Goal: Task Accomplishment & Management: Use online tool/utility

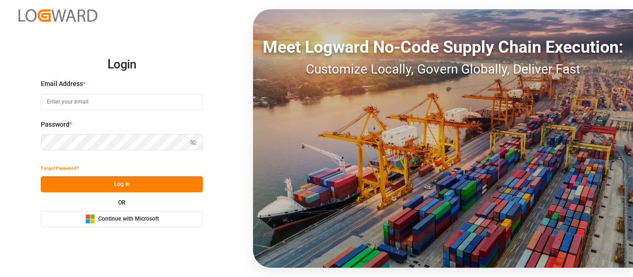
click at [133, 224] on div "Microsoft Logo Continue with Microsoft" at bounding box center [122, 219] width 74 height 10
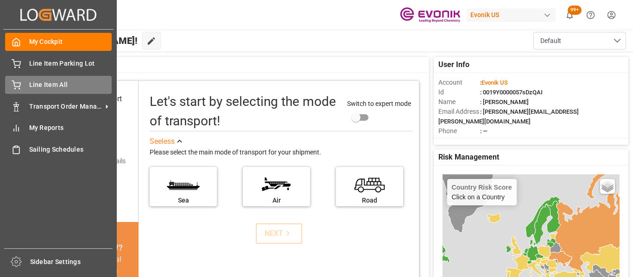
click at [36, 82] on span "Line Item All" at bounding box center [70, 85] width 83 height 10
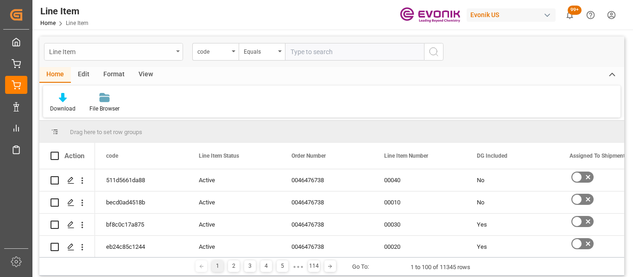
click at [179, 51] on icon "open menu" at bounding box center [178, 51] width 4 height 2
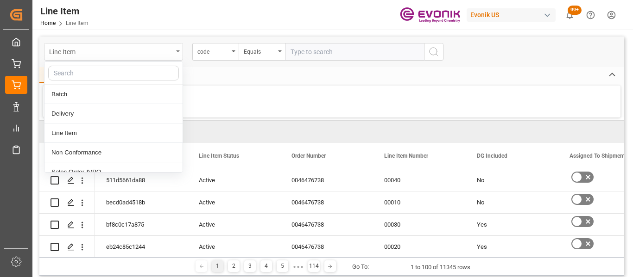
click at [179, 51] on icon "close menu" at bounding box center [178, 51] width 4 height 2
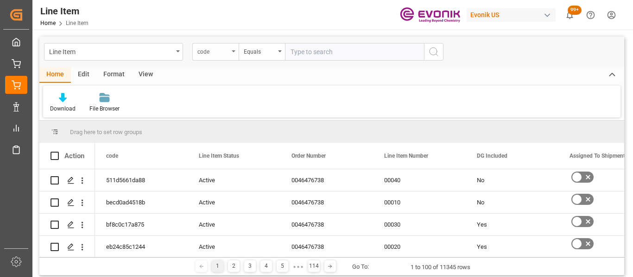
click at [209, 49] on div "code" at bounding box center [212, 50] width 31 height 11
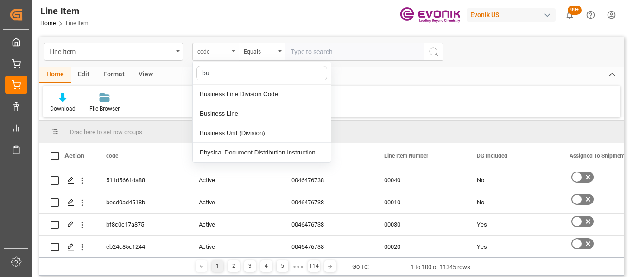
type input "bus"
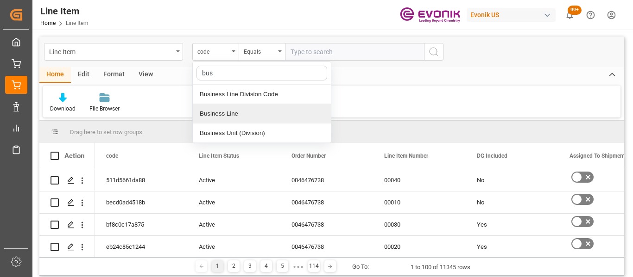
click at [252, 122] on div "Business Line" at bounding box center [262, 113] width 138 height 19
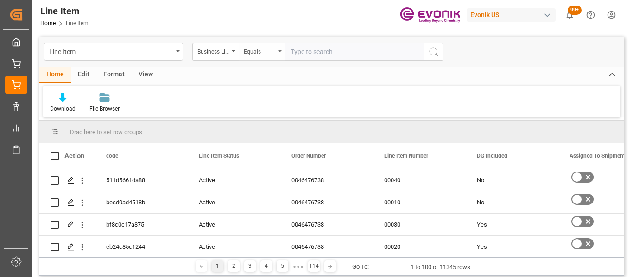
click at [266, 52] on div "Equals" at bounding box center [259, 50] width 31 height 11
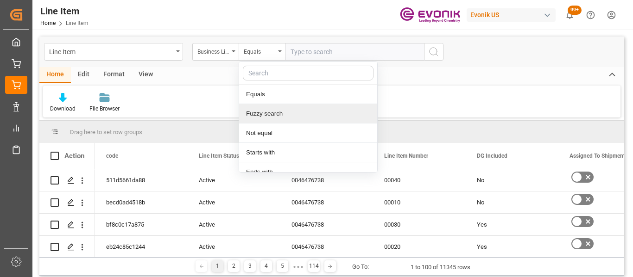
click at [267, 114] on div "Fuzzy search" at bounding box center [308, 113] width 138 height 19
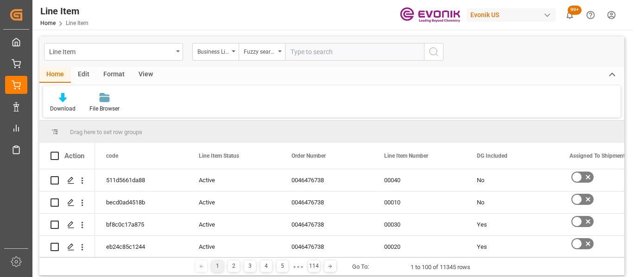
click at [304, 60] on input "text" at bounding box center [354, 52] width 139 height 18
click at [304, 57] on input "text" at bounding box center [354, 52] width 139 height 18
type input "inter"
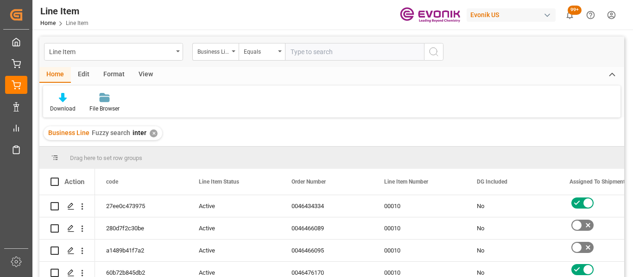
click at [141, 76] on div "View" at bounding box center [146, 75] width 28 height 16
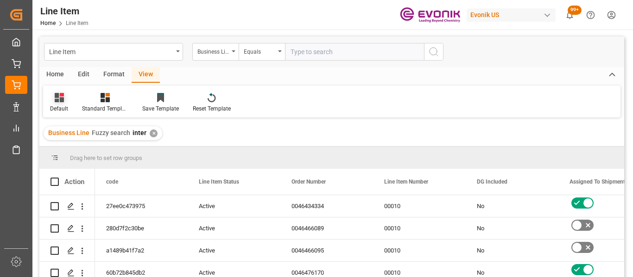
click at [66, 101] on div at bounding box center [59, 98] width 18 height 10
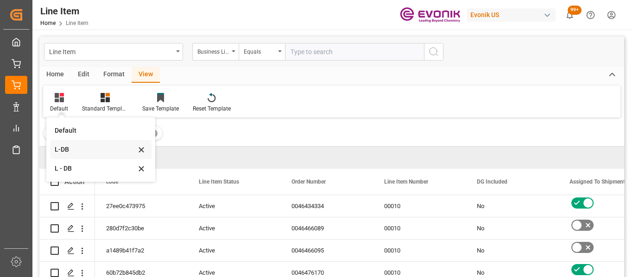
click at [70, 143] on div "L-DB" at bounding box center [100, 149] width 101 height 19
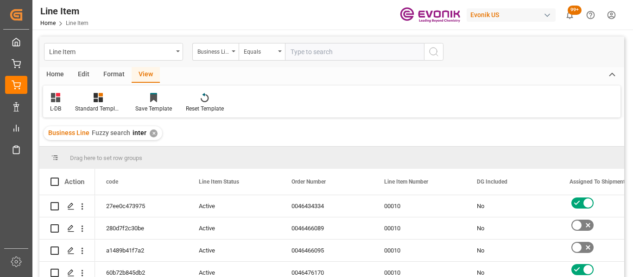
click at [56, 78] on div "Home" at bounding box center [54, 75] width 31 height 16
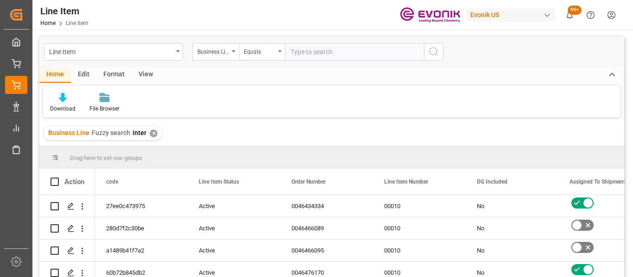
click at [70, 113] on div "Download" at bounding box center [62, 109] width 25 height 8
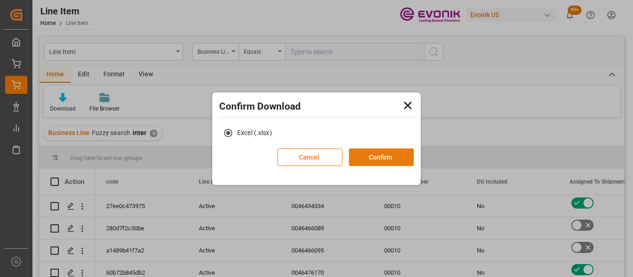
click at [410, 155] on button "Confirm" at bounding box center [381, 158] width 65 height 18
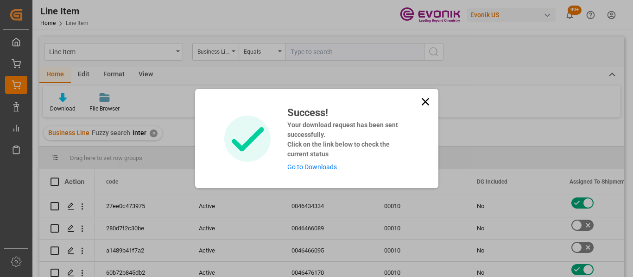
click at [429, 99] on icon at bounding box center [425, 101] width 13 height 13
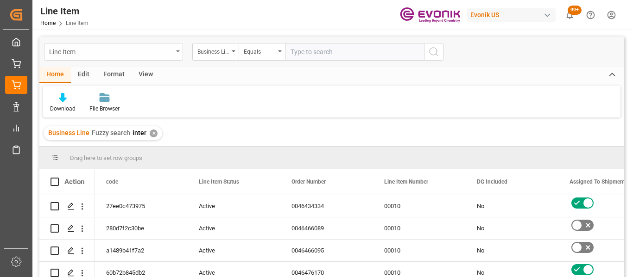
click at [175, 53] on div "Line Item" at bounding box center [113, 52] width 139 height 18
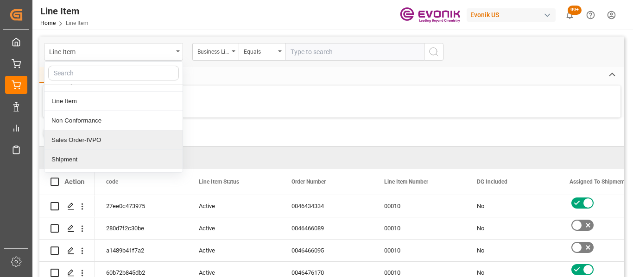
scroll to position [49, 0]
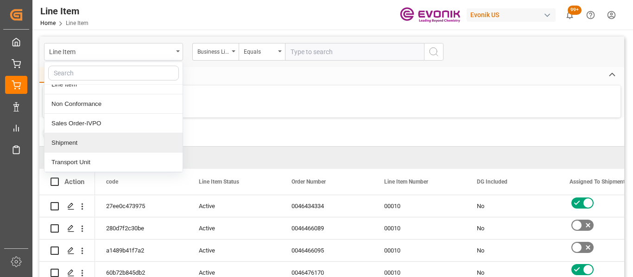
click at [81, 141] on div "Shipment" at bounding box center [113, 142] width 138 height 19
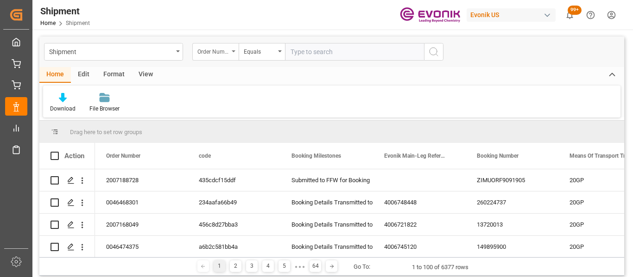
click at [233, 52] on div "Order Number" at bounding box center [215, 52] width 46 height 18
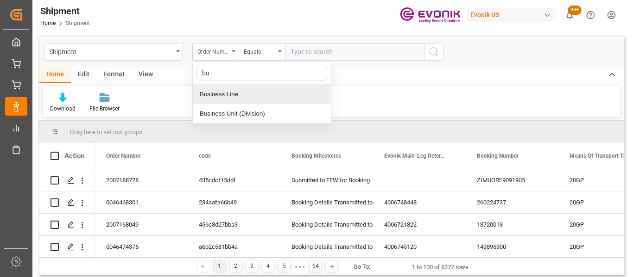
type input "bus"
click at [248, 96] on div "Business Line" at bounding box center [262, 94] width 138 height 19
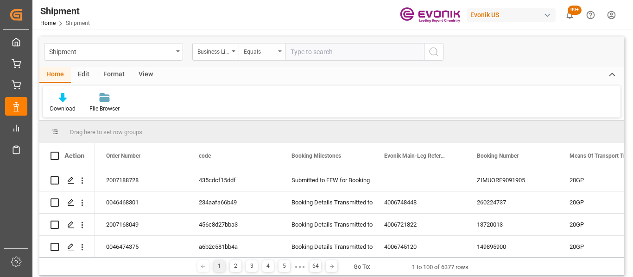
click at [260, 56] on div "Equals" at bounding box center [259, 50] width 31 height 11
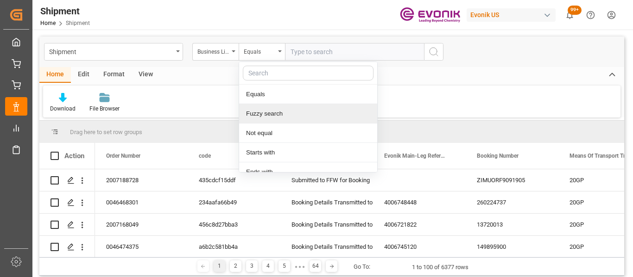
click at [274, 112] on div "Fuzzy search" at bounding box center [308, 113] width 138 height 19
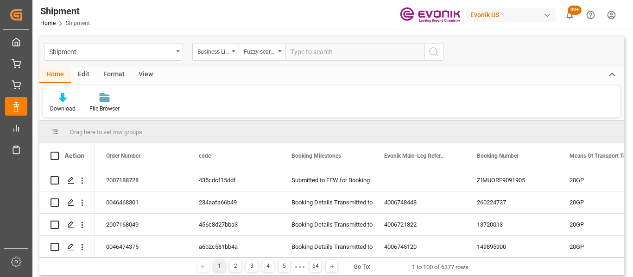
click at [321, 52] on input "text" at bounding box center [354, 52] width 139 height 18
type input "inter"
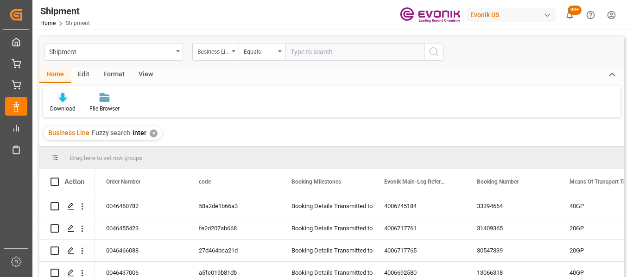
click at [60, 105] on div "Download" at bounding box center [62, 109] width 25 height 8
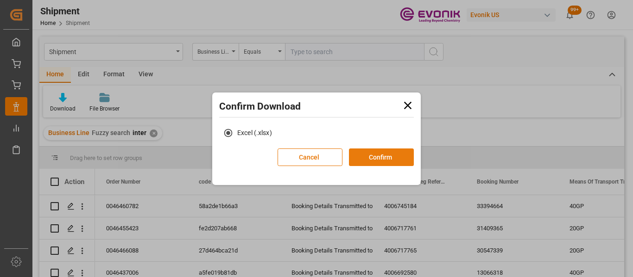
click at [371, 158] on button "Confirm" at bounding box center [381, 158] width 65 height 18
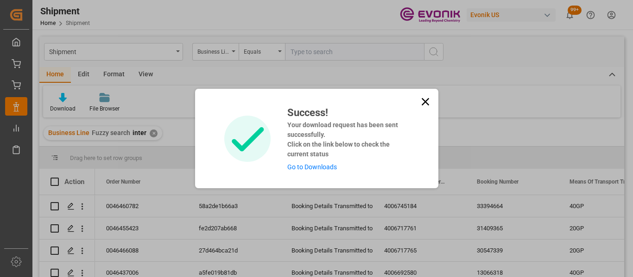
click at [422, 106] on icon at bounding box center [425, 101] width 13 height 13
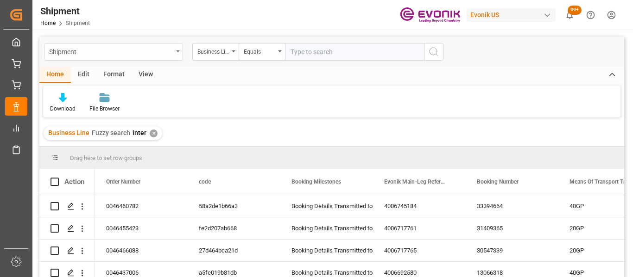
click at [174, 47] on div "Shipment" at bounding box center [113, 52] width 139 height 18
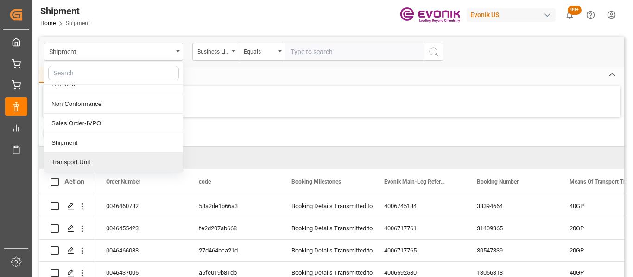
click at [79, 163] on div "Transport Unit" at bounding box center [113, 162] width 138 height 19
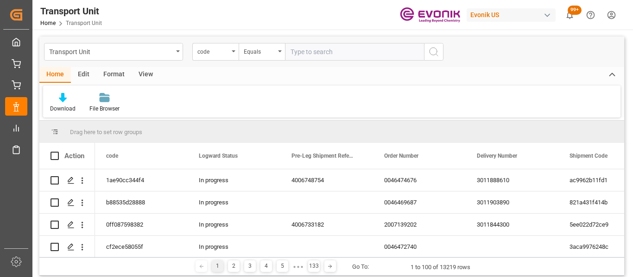
click at [145, 76] on div "View" at bounding box center [146, 75] width 28 height 16
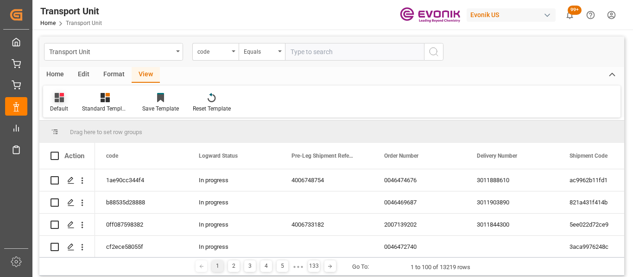
click at [60, 98] on icon at bounding box center [59, 97] width 9 height 9
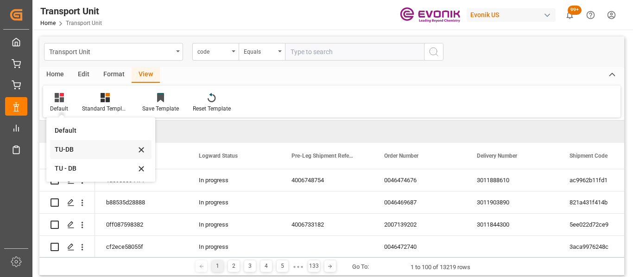
click at [69, 150] on div "TU-DB" at bounding box center [95, 150] width 81 height 10
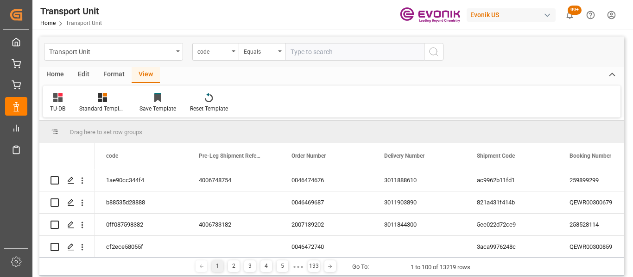
click at [51, 73] on div "Home" at bounding box center [54, 75] width 31 height 16
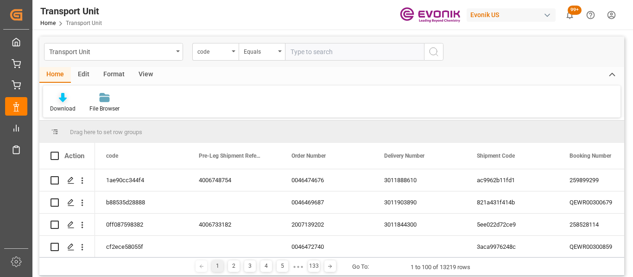
click at [63, 105] on div "Download" at bounding box center [62, 109] width 25 height 8
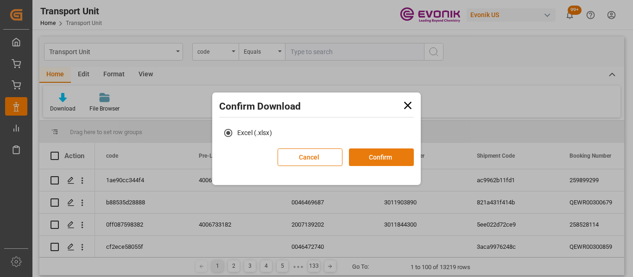
click at [390, 162] on button "Confirm" at bounding box center [381, 158] width 65 height 18
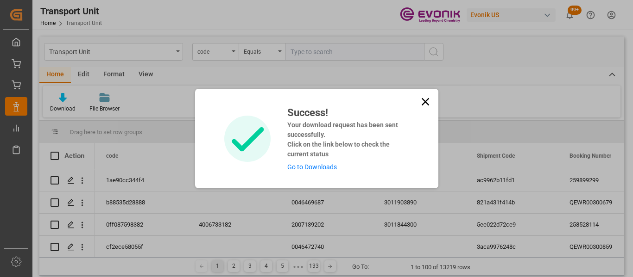
click at [309, 165] on link "Go to Downloads" at bounding box center [312, 167] width 50 height 7
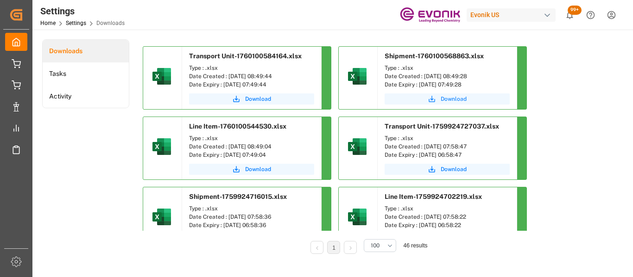
click at [461, 96] on span "Download" at bounding box center [454, 99] width 26 height 8
click at [258, 99] on span "Download" at bounding box center [258, 99] width 26 height 8
click at [261, 170] on span "Download" at bounding box center [258, 169] width 26 height 8
click at [447, 102] on span "Download" at bounding box center [454, 99] width 26 height 8
